Goal: Information Seeking & Learning: Learn about a topic

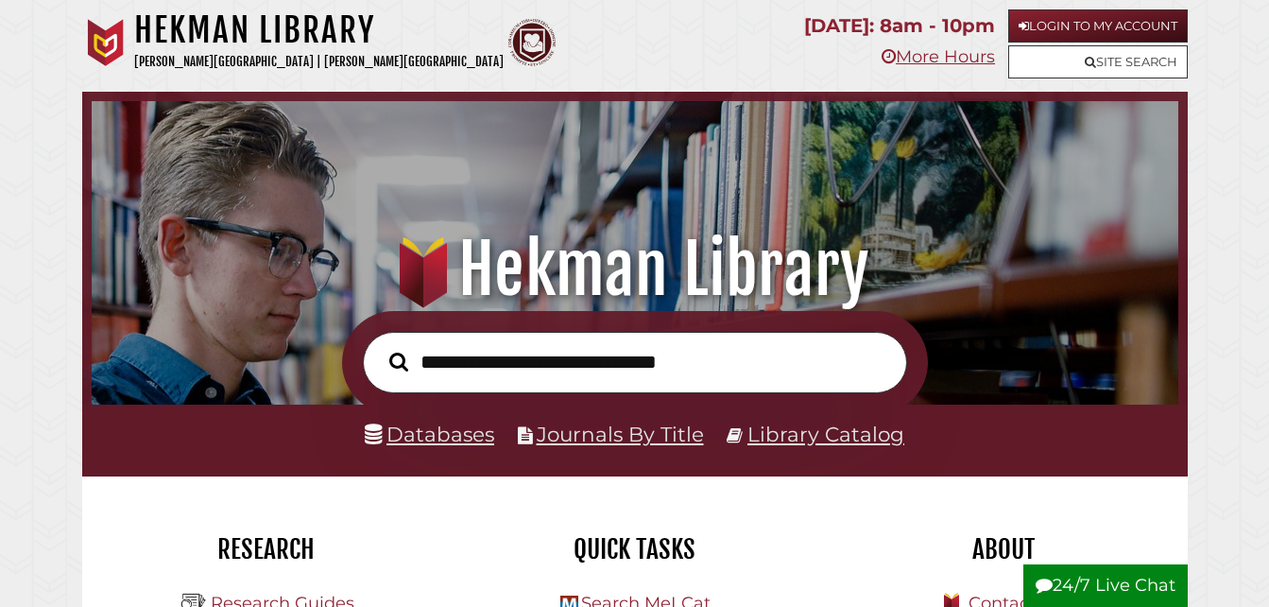
scroll to position [359, 1077]
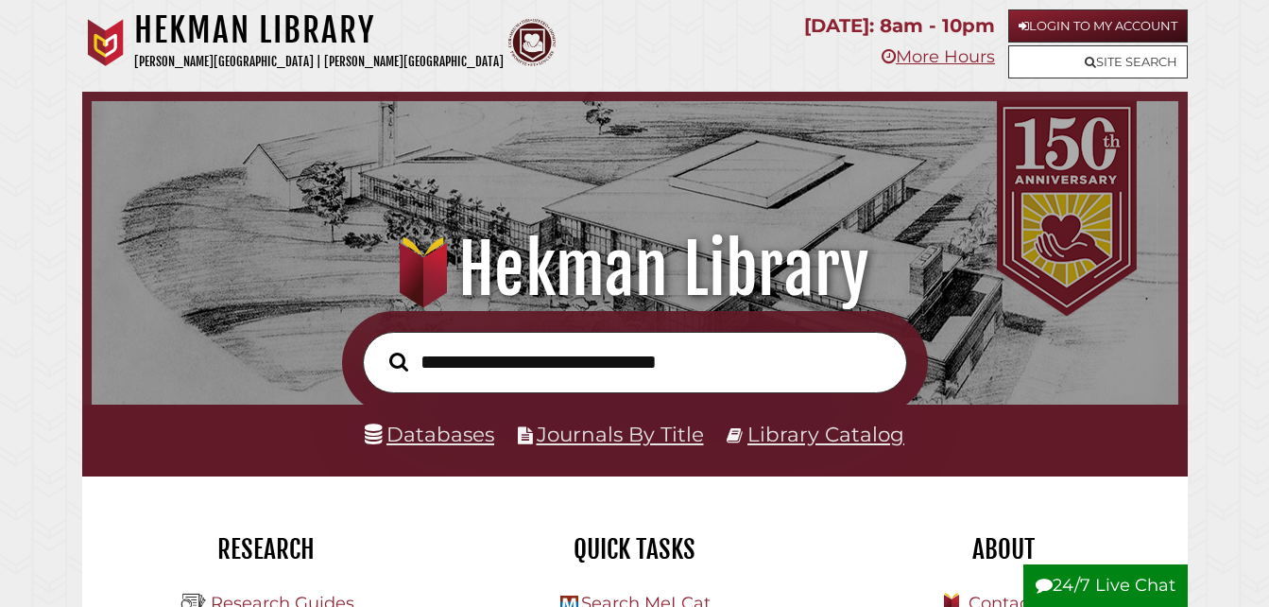
scroll to position [359, 1077]
click at [1030, 26] on link "Login to My Account" at bounding box center [1098, 25] width 180 height 33
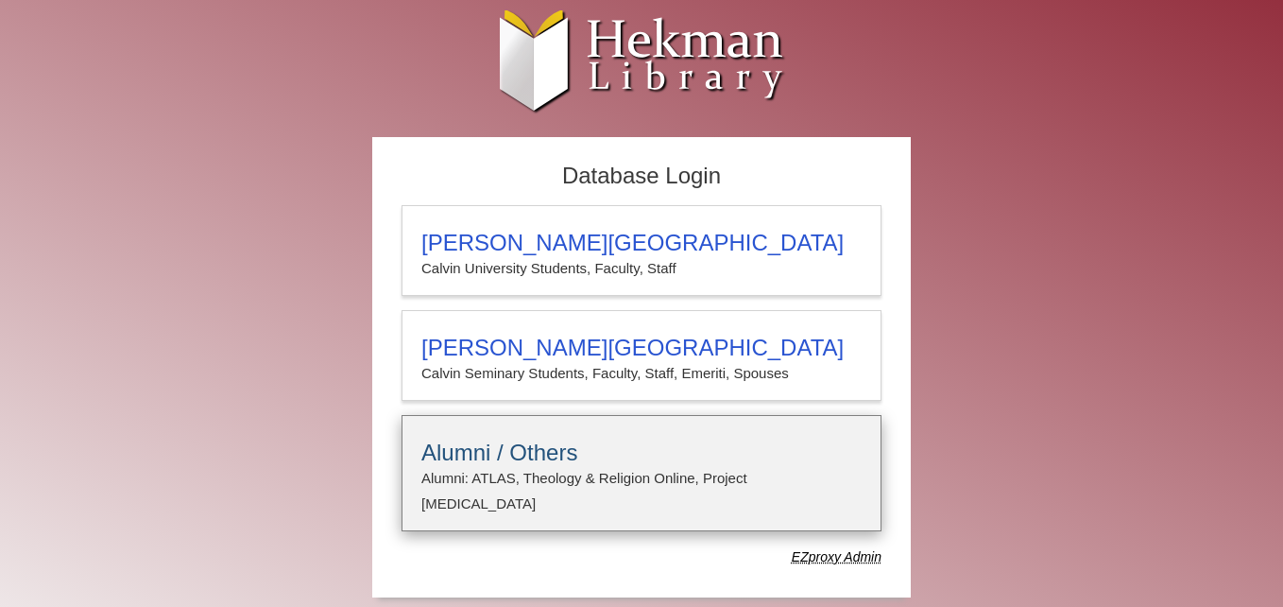
type input "**********"
click at [456, 465] on h3 "Alumni / Others" at bounding box center [641, 452] width 440 height 26
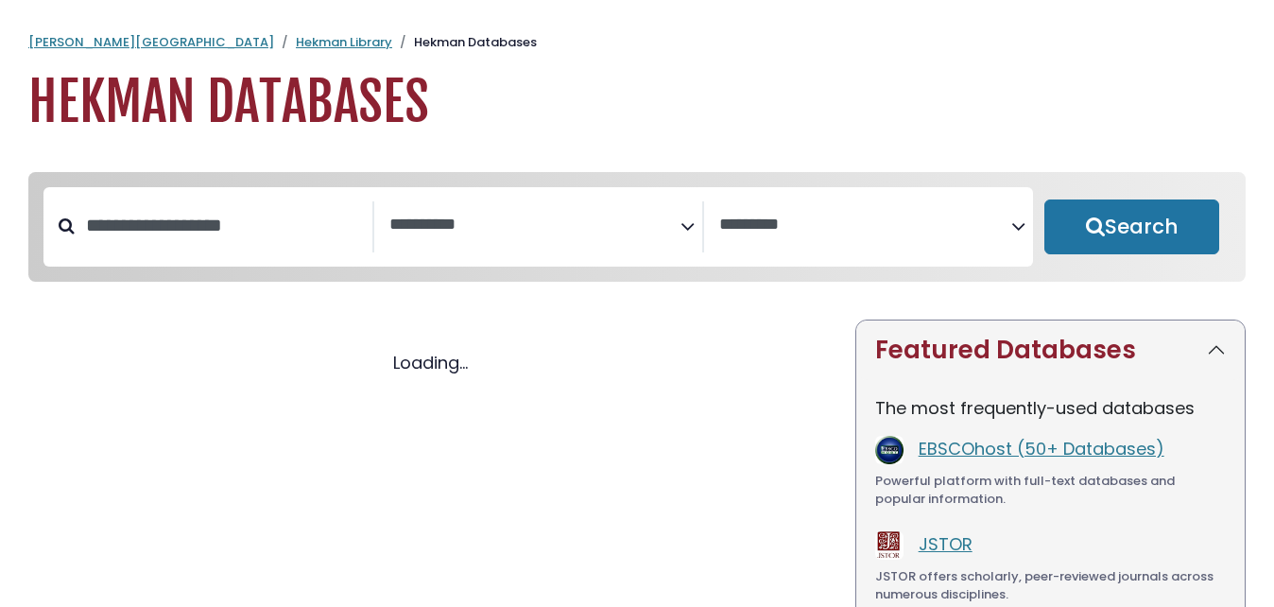
select select "Database Subject Filter"
select select "Database Vendors Filter"
select select "Database Subject Filter"
select select "Database Vendors Filter"
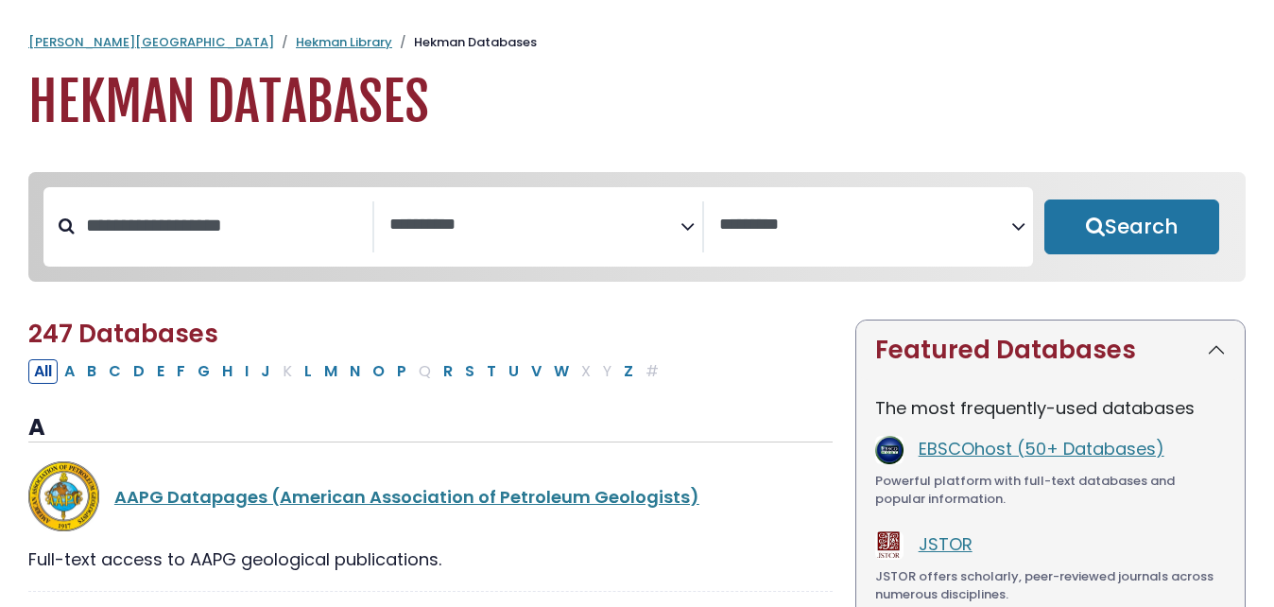
select select "Database Subject Filter"
select select "Database Vendors Filter"
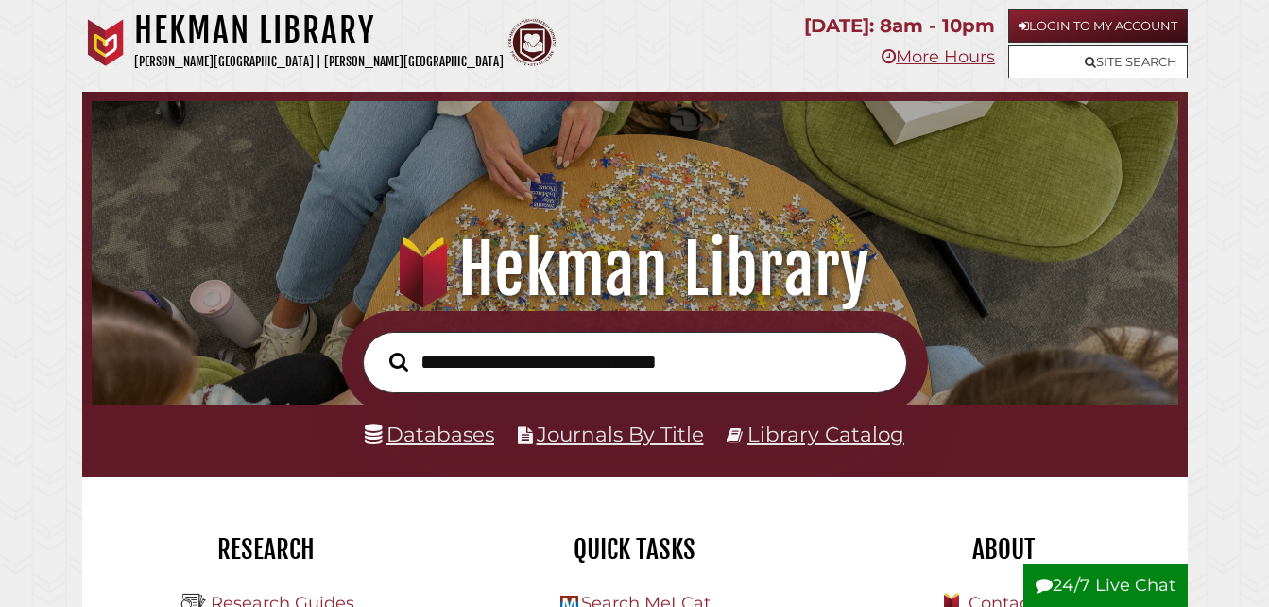
scroll to position [359, 1077]
type input "**********"
click at [380, 347] on button "Search" at bounding box center [399, 361] width 38 height 29
